Goal: Communication & Community: Connect with others

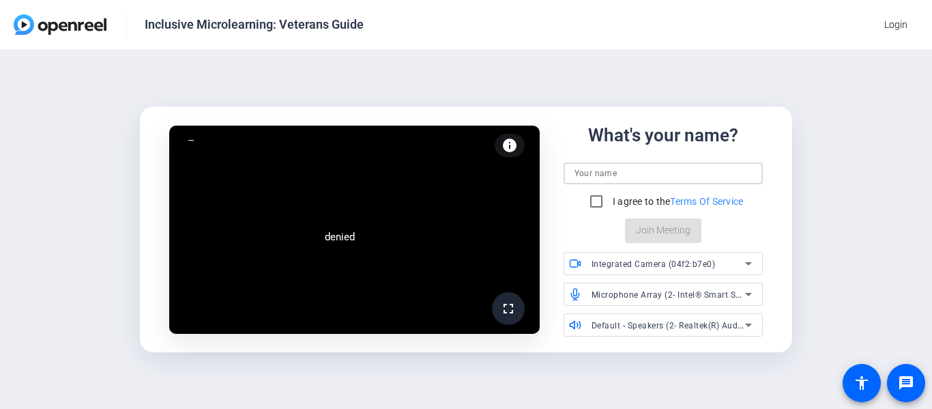
click at [613, 174] on input at bounding box center [663, 173] width 177 height 16
type input "[PERSON_NAME] Scarce"
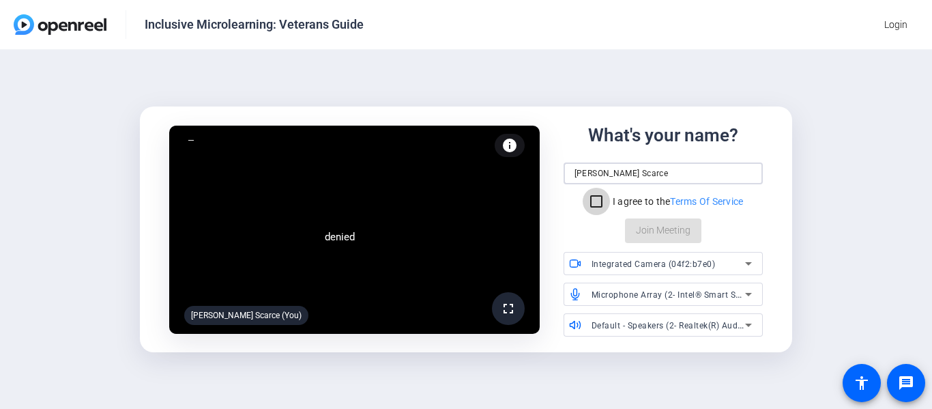
click at [591, 200] on input "I agree to the Terms Of Service" at bounding box center [596, 201] width 27 height 27
checkbox input "true"
click at [692, 229] on div "What's your name? Rusty Scarce I agree to the Terms Of Service Join Meeting" at bounding box center [663, 182] width 199 height 121
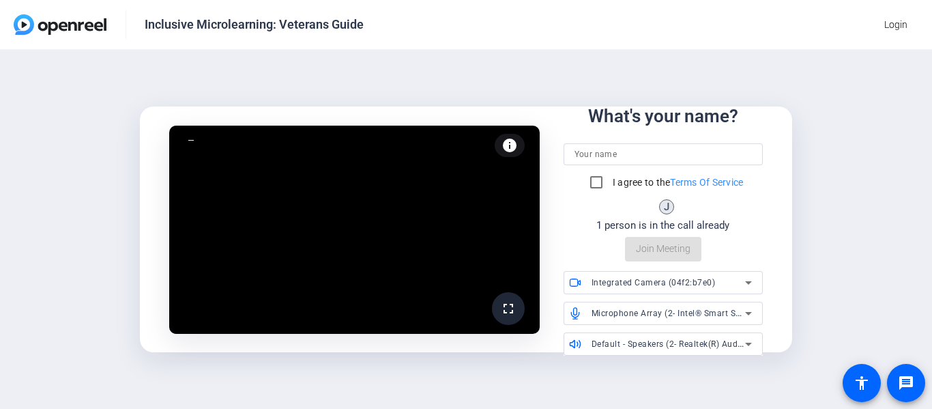
click at [628, 151] on input at bounding box center [663, 154] width 177 height 16
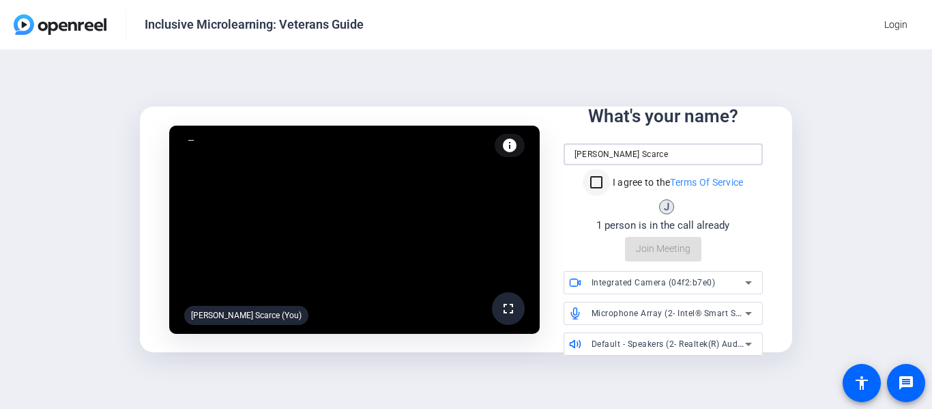
type input "[PERSON_NAME] Scarce"
click at [596, 183] on input "I agree to the Terms Of Service" at bounding box center [596, 182] width 27 height 27
checkbox input "true"
click at [669, 248] on span "Join Meeting" at bounding box center [663, 249] width 55 height 14
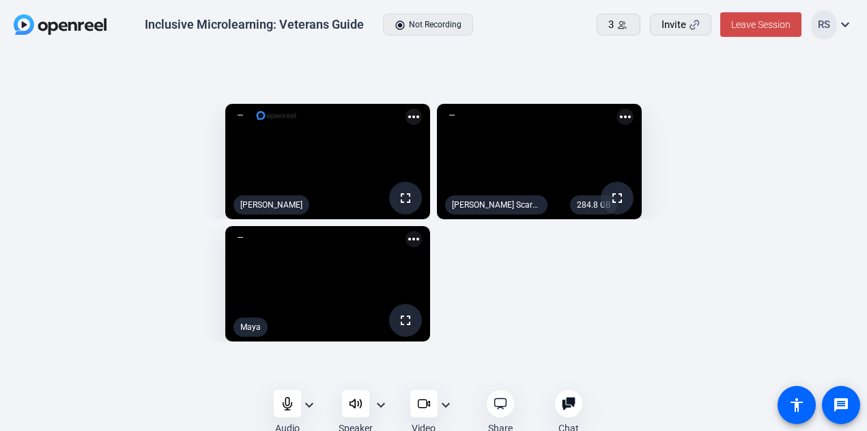
click at [763, 27] on span "Leave Session" at bounding box center [760, 24] width 59 height 11
